Goal: Transaction & Acquisition: Purchase product/service

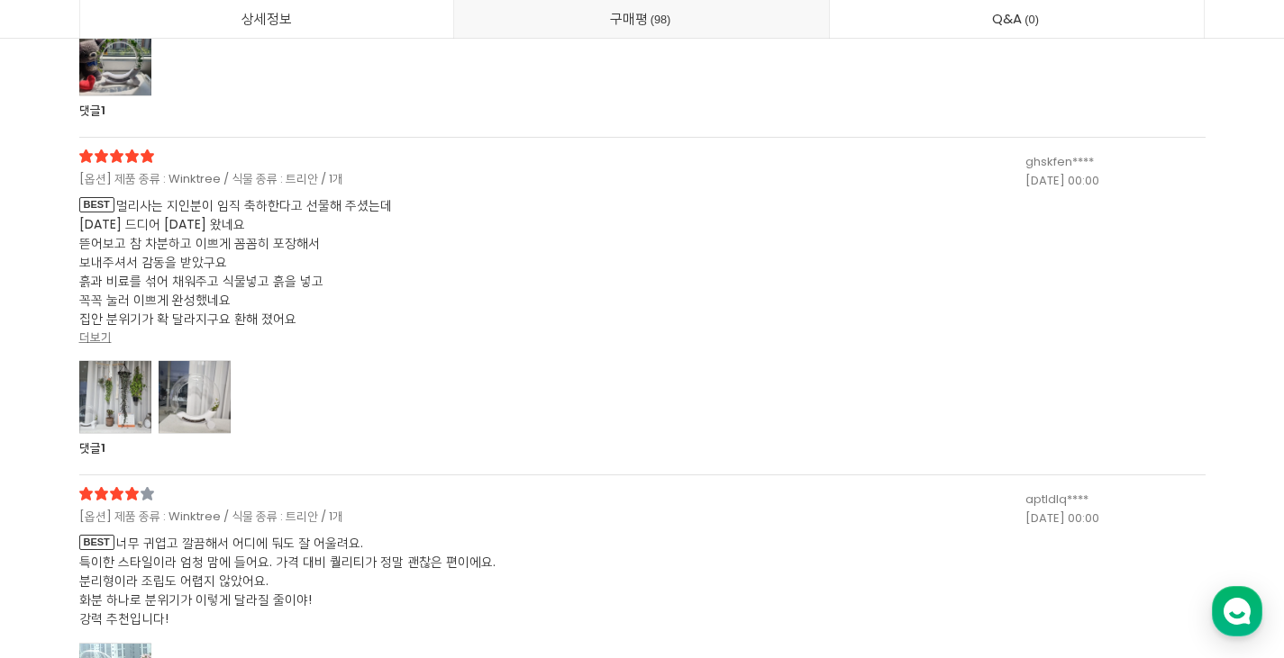
scroll to position [35038, 0]
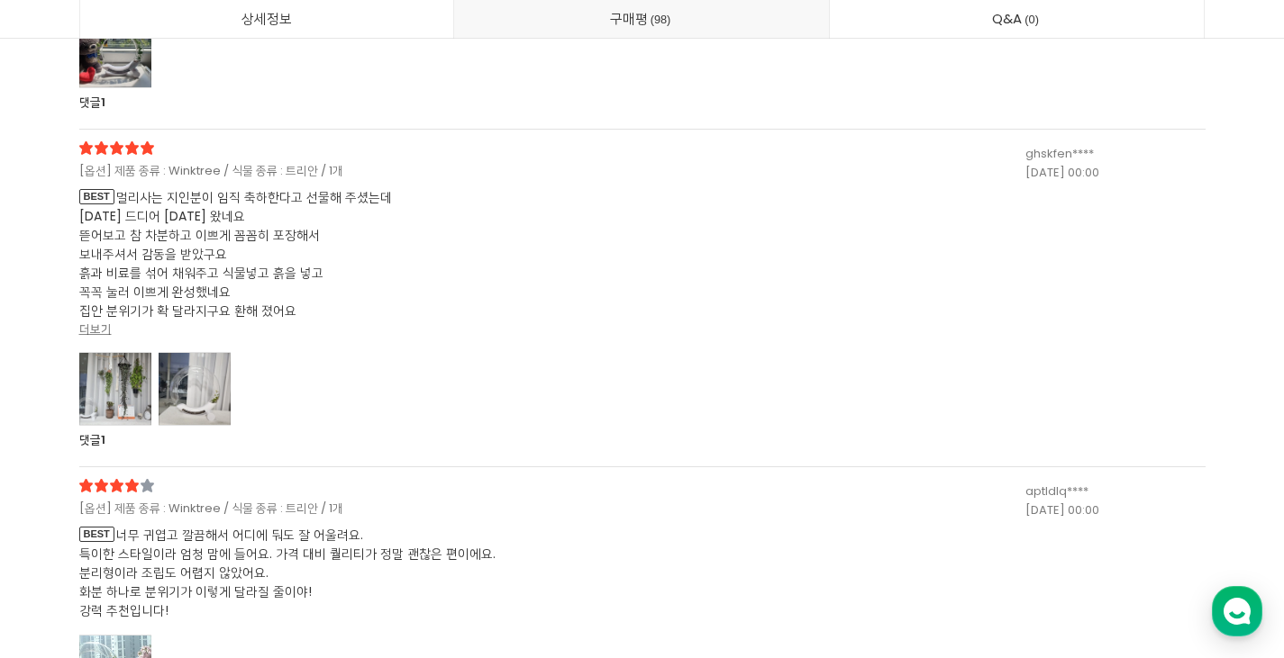
click at [85, 401] on div at bounding box center [115, 389] width 72 height 74
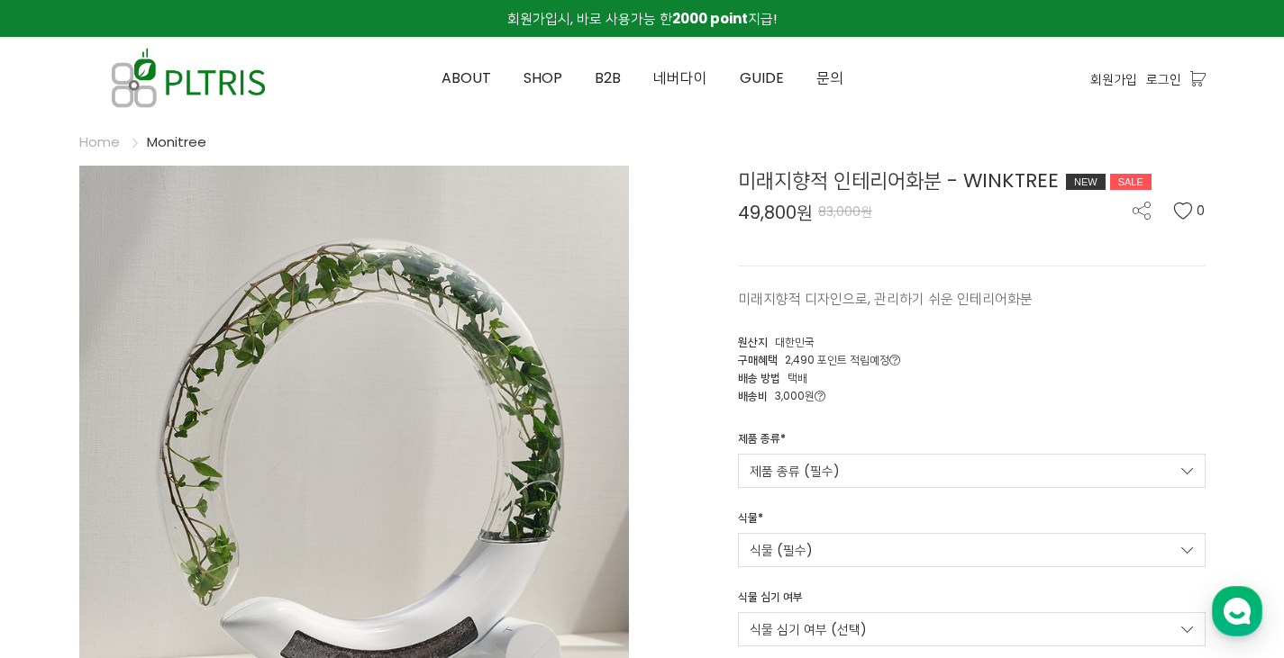
scroll to position [0, 0]
click at [537, 73] on span "SHOP" at bounding box center [542, 78] width 39 height 21
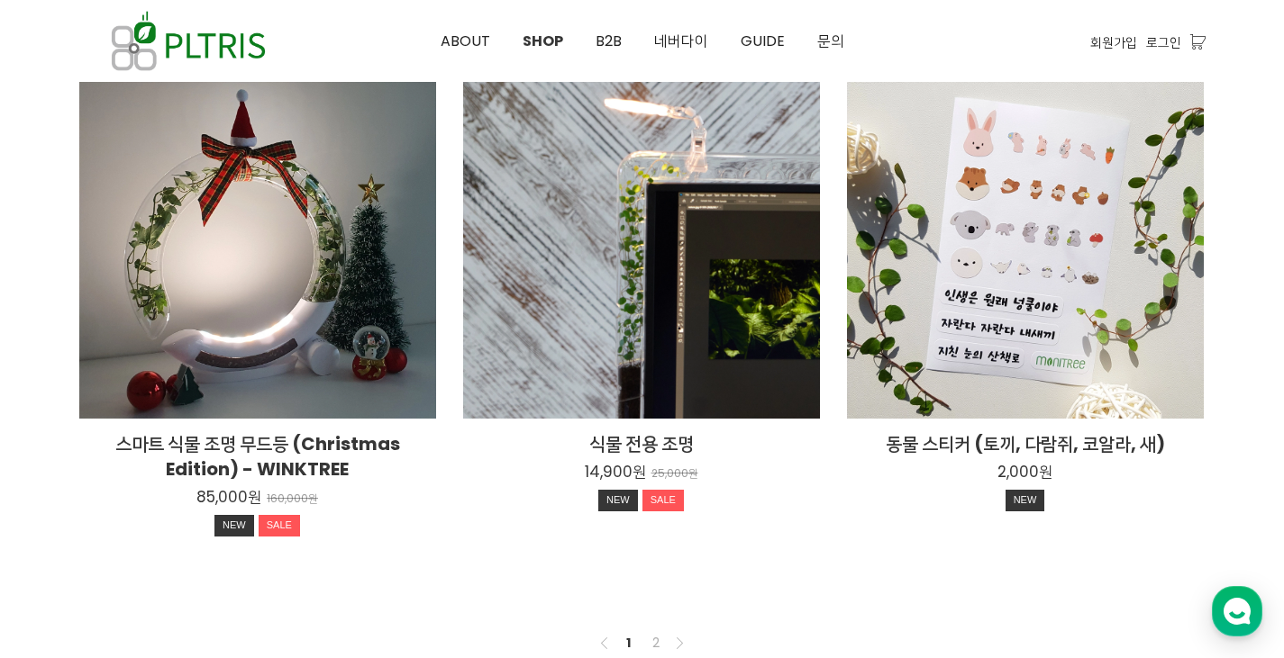
scroll to position [1441, 0]
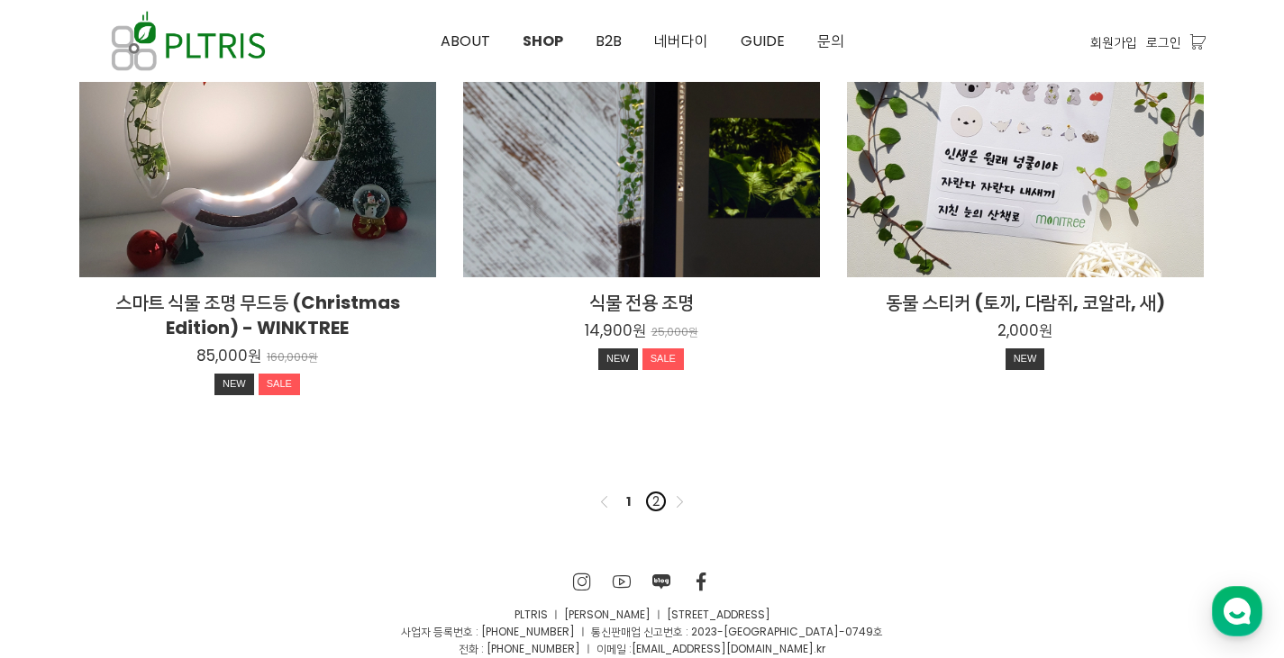
click at [654, 509] on link "2" at bounding box center [656, 502] width 22 height 22
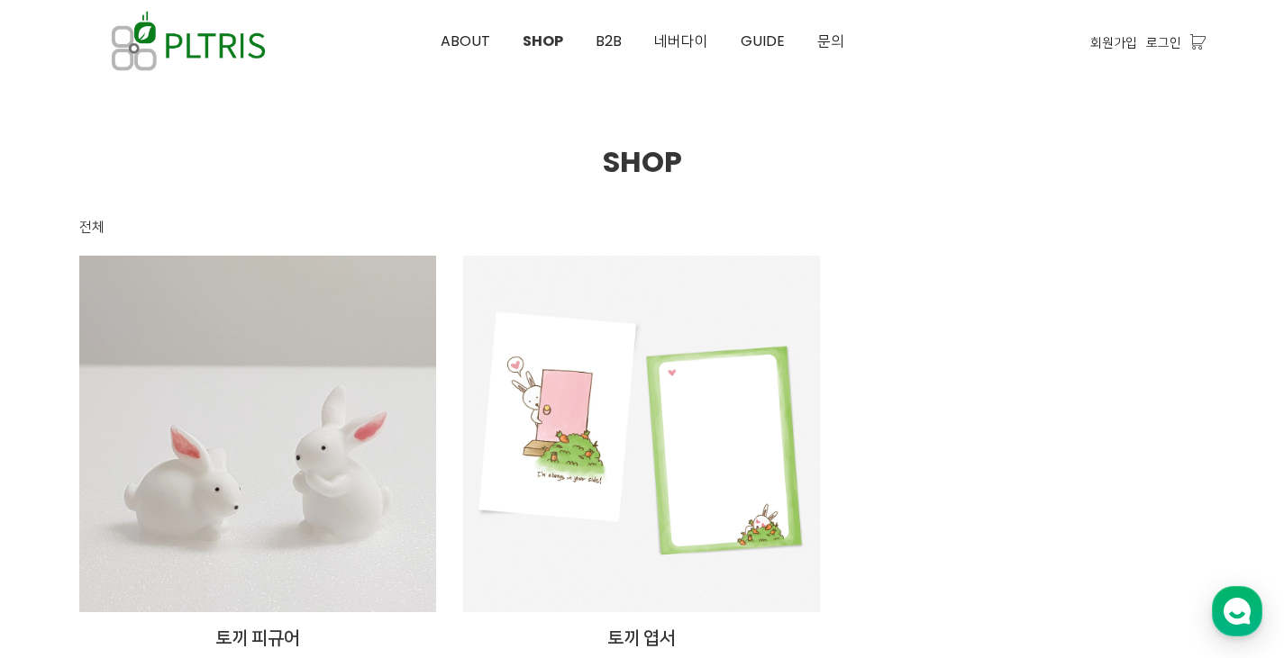
scroll to position [404, 0]
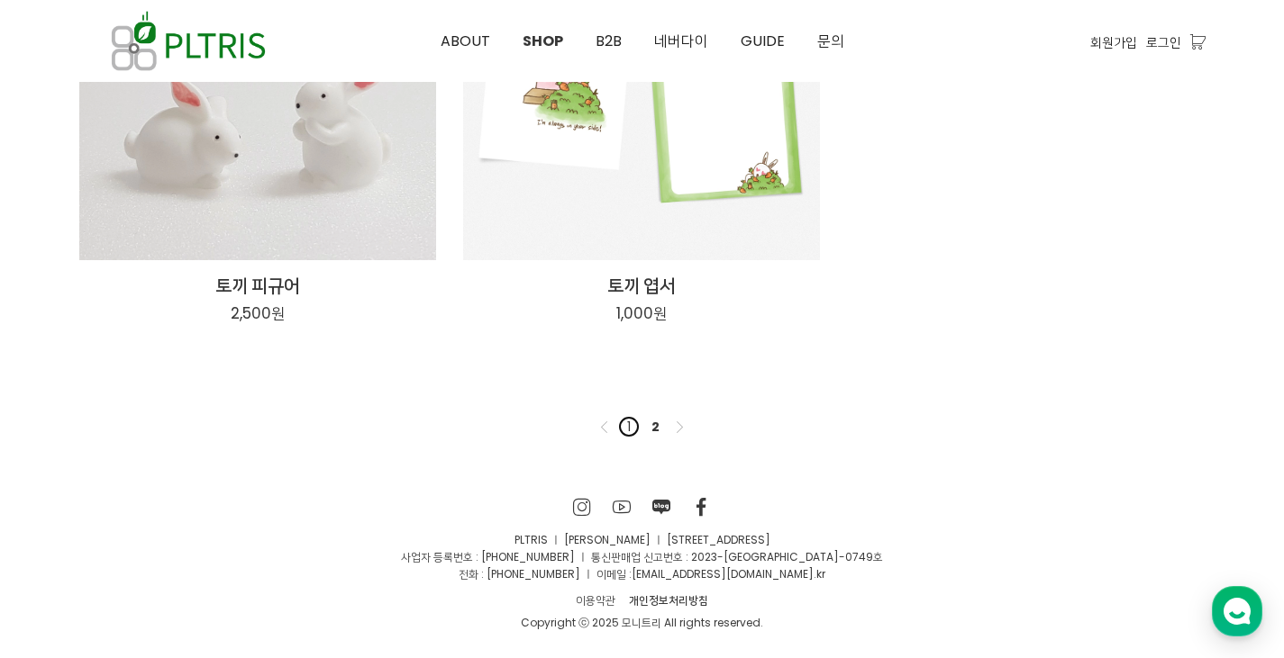
click at [626, 425] on link "1" at bounding box center [629, 427] width 22 height 22
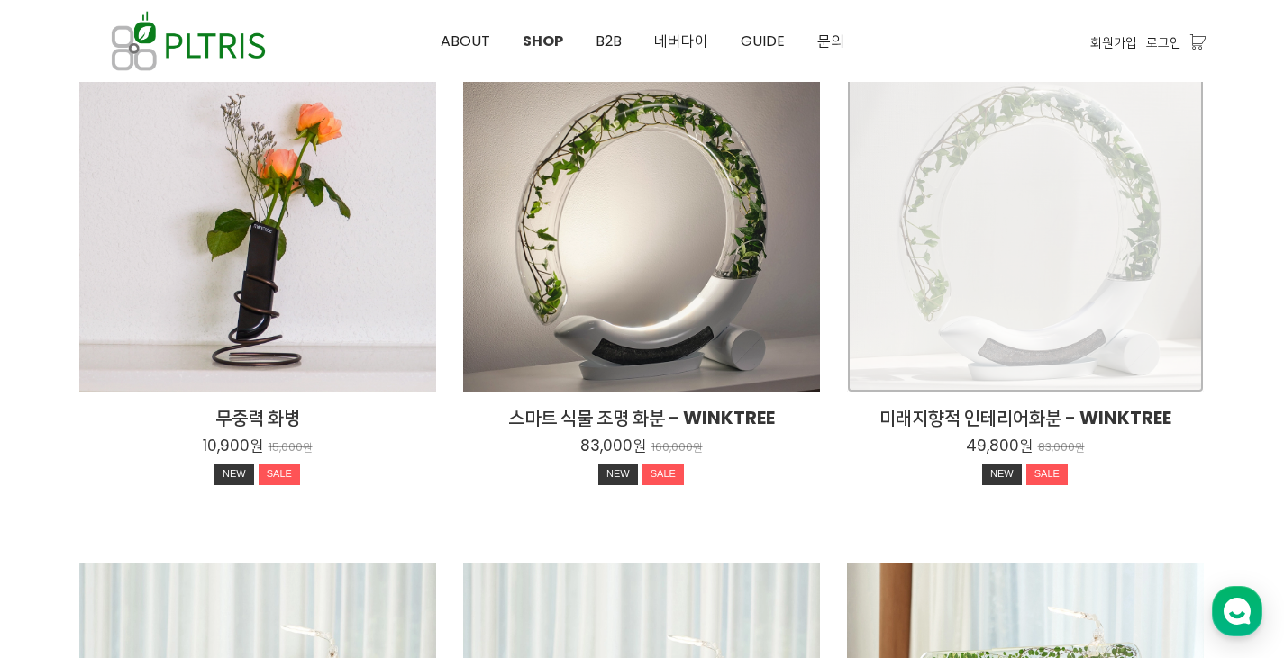
click at [971, 306] on div "미래지향적 인테리어화분 - WINKTREE 49,800원 83,000원 NEW SALE" at bounding box center [1025, 214] width 357 height 357
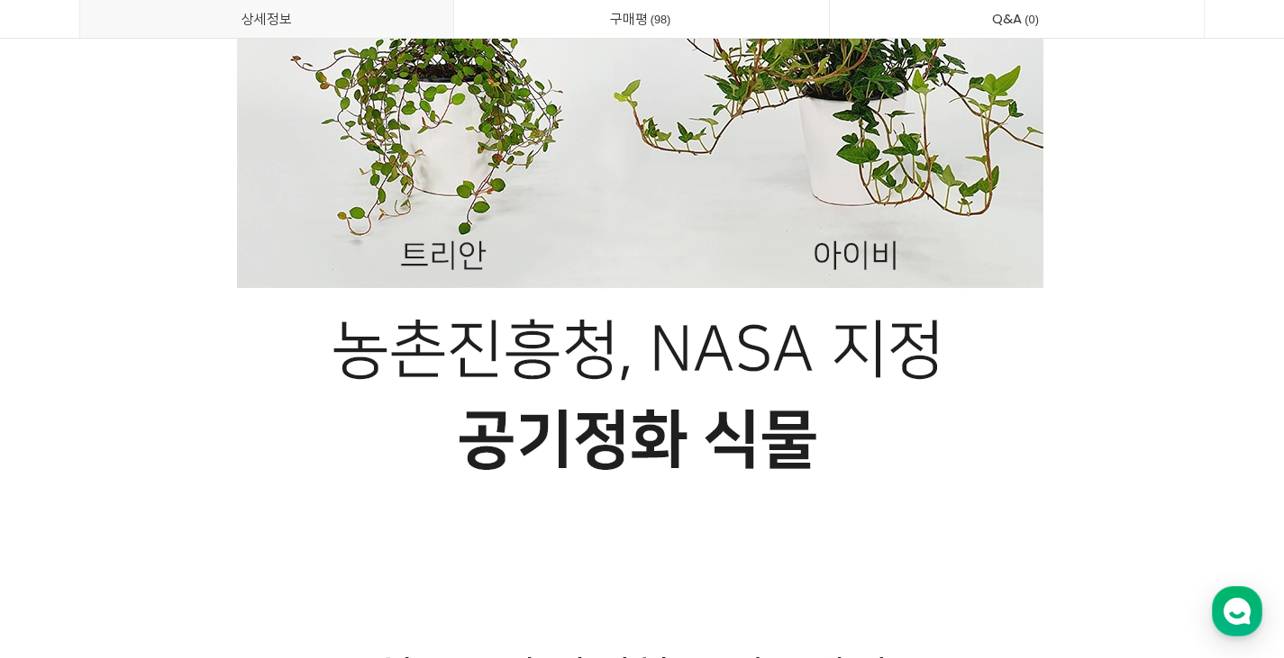
scroll to position [9548, 0]
